Goal: Check status

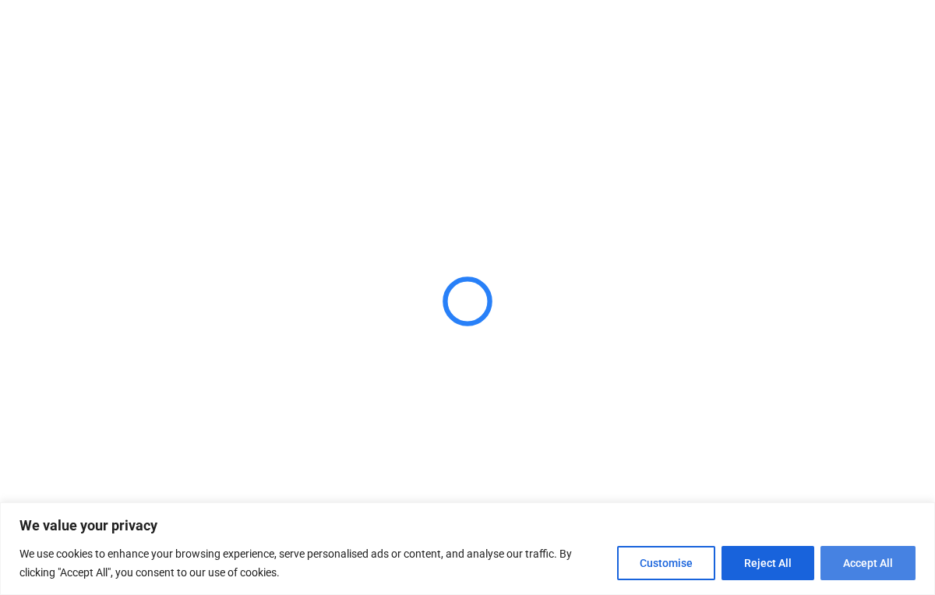
click at [853, 559] on button "Accept All" at bounding box center [868, 563] width 95 height 34
checkbox input "true"
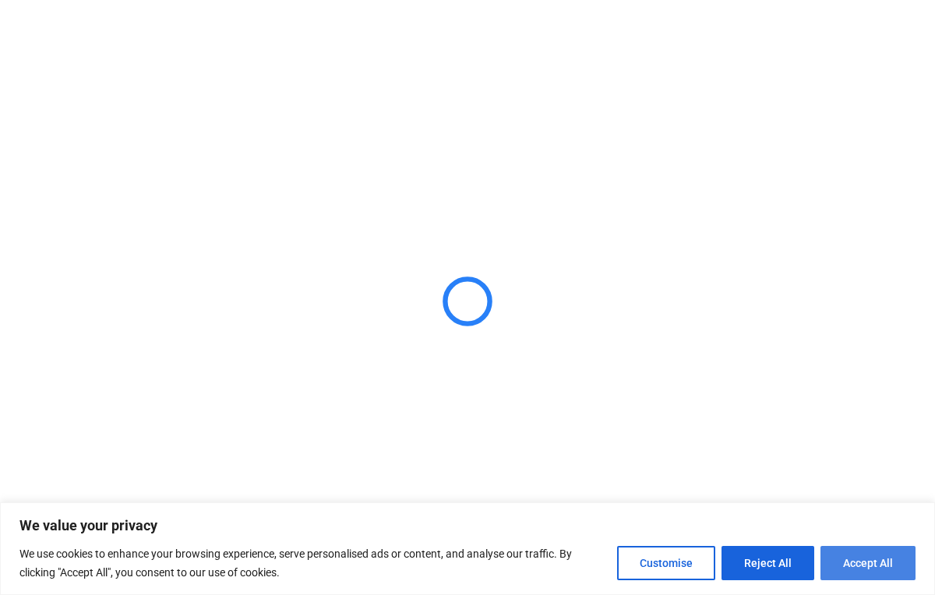
checkbox input "true"
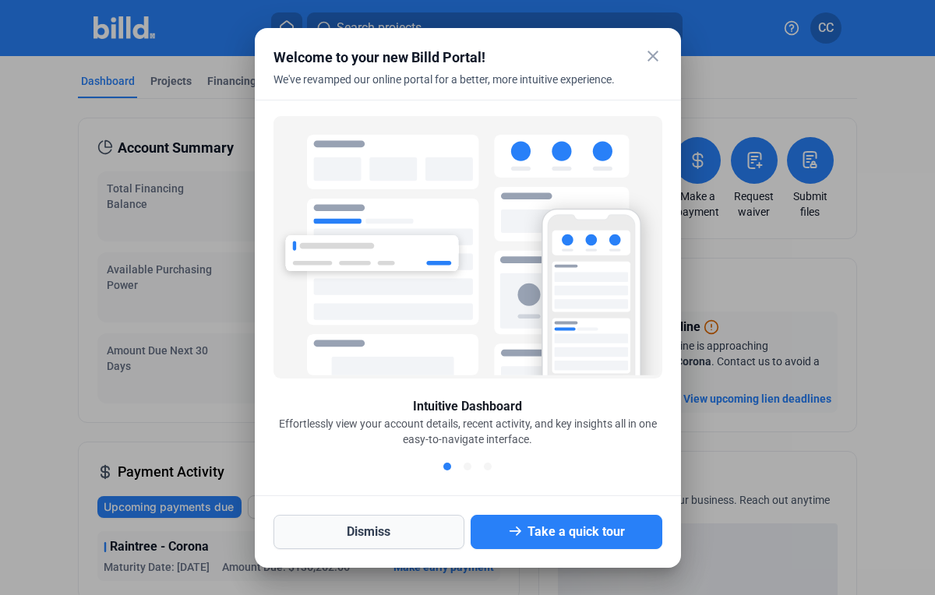
click at [429, 532] on button "Dismiss" at bounding box center [370, 532] width 192 height 34
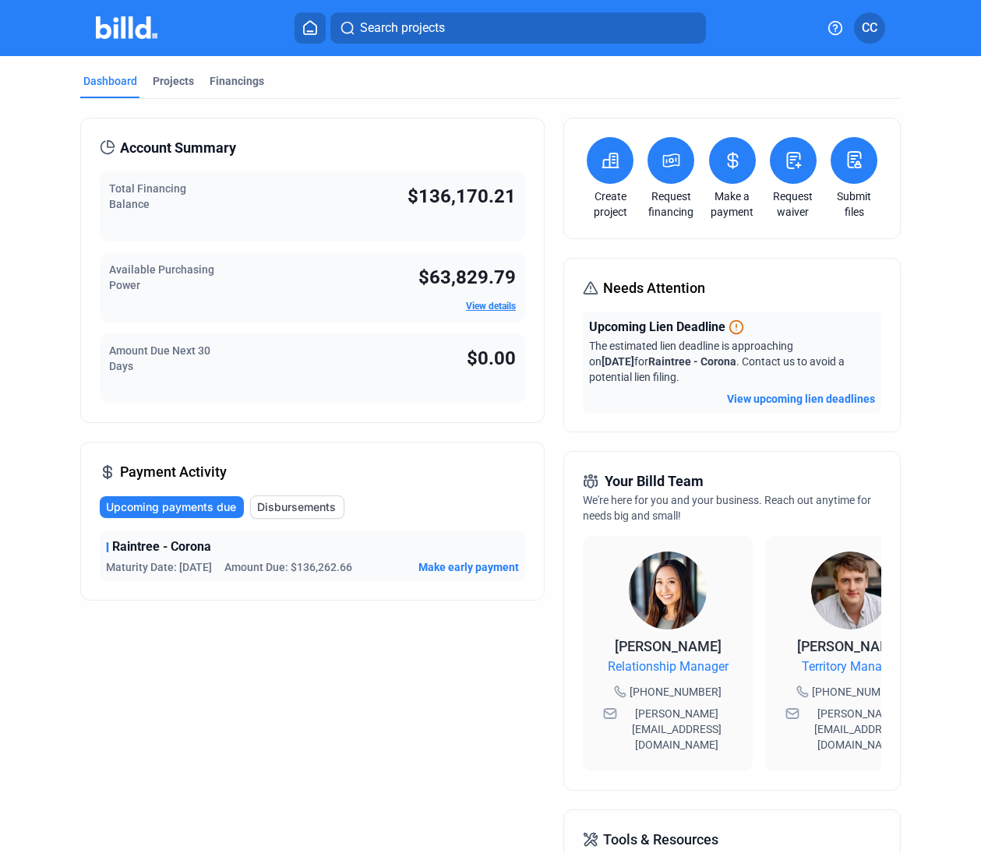
click at [483, 309] on link "View details" at bounding box center [491, 306] width 50 height 11
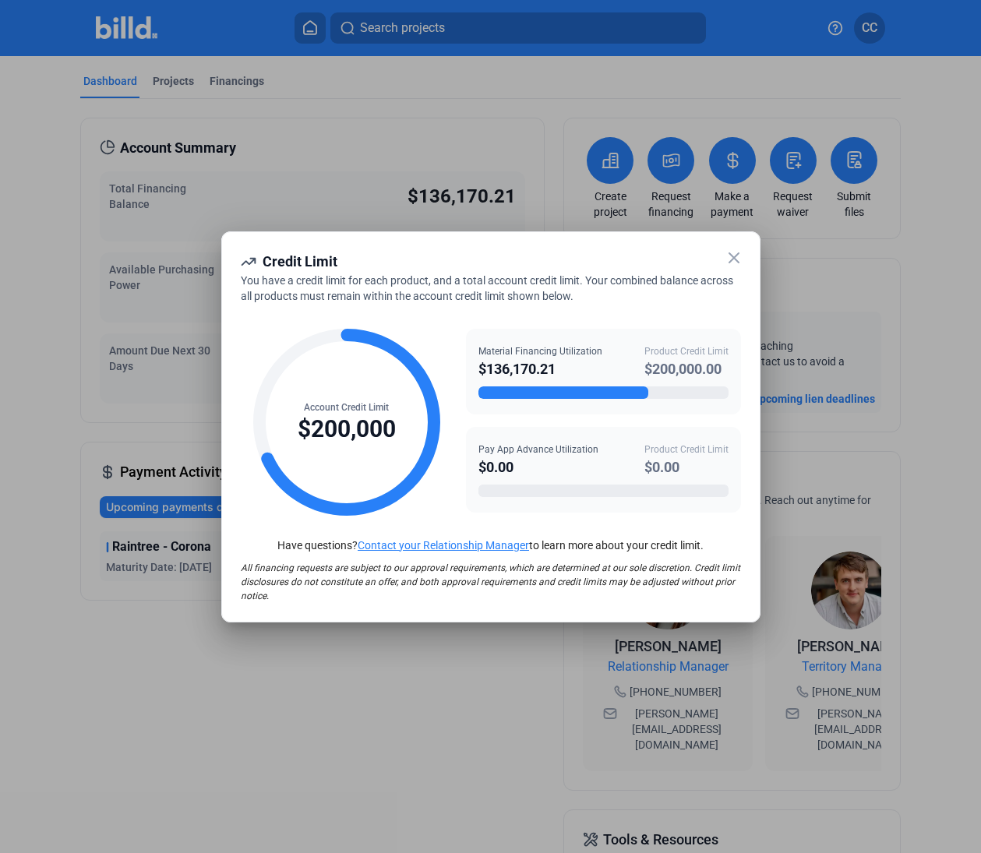
click at [736, 258] on icon at bounding box center [734, 258] width 19 height 19
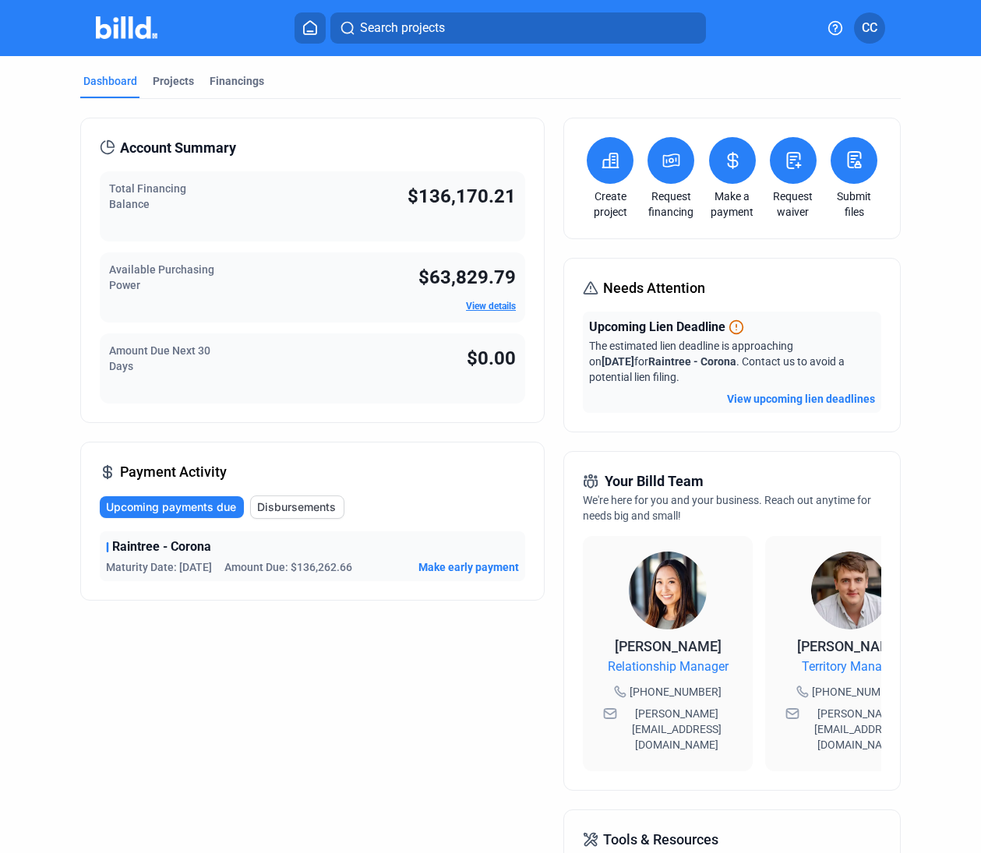
click at [768, 401] on button "View upcoming lien deadlines" at bounding box center [801, 399] width 148 height 16
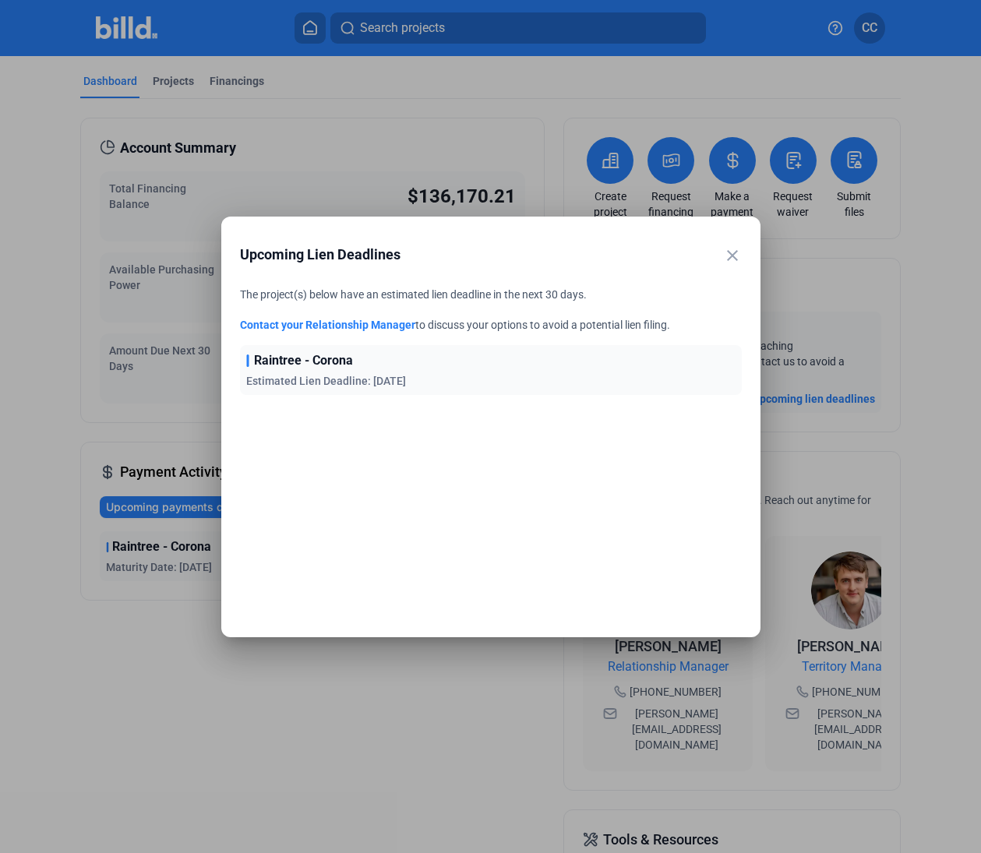
click at [727, 248] on mat-icon "close" at bounding box center [732, 255] width 19 height 19
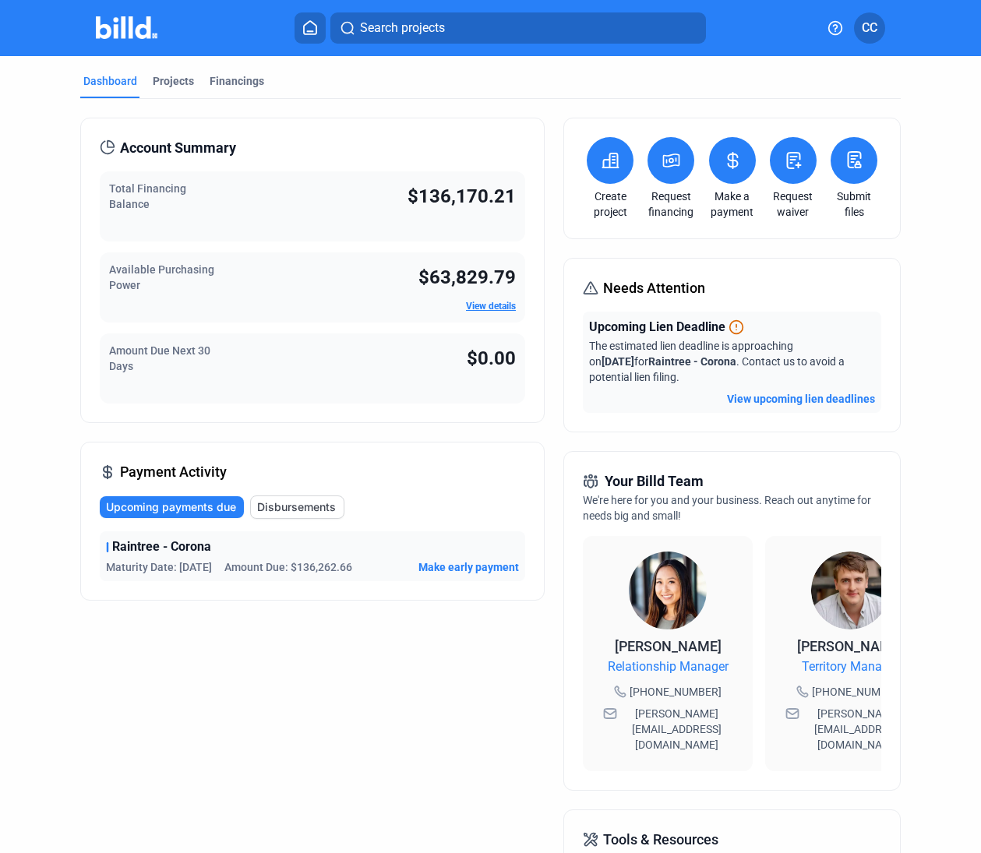
click at [309, 508] on span "Disbursements" at bounding box center [296, 508] width 79 height 16
click at [204, 510] on span "Upcoming payments due" at bounding box center [172, 508] width 130 height 16
click at [302, 506] on span "Disbursements" at bounding box center [296, 508] width 79 height 16
click at [214, 505] on span "Upcoming payments due" at bounding box center [172, 508] width 130 height 16
